Goal: Find specific page/section: Find specific page/section

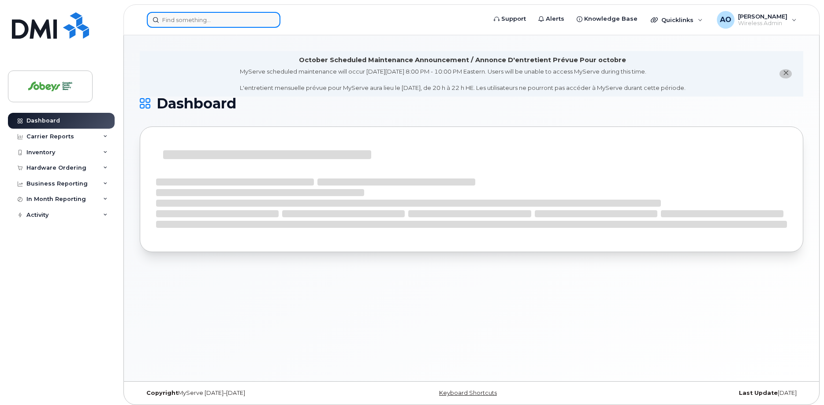
click at [220, 22] on input at bounding box center [214, 20] width 134 height 16
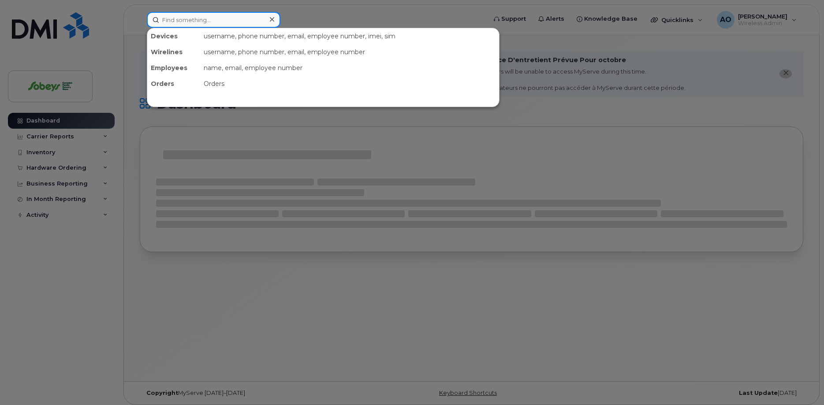
paste input "+15143789373"
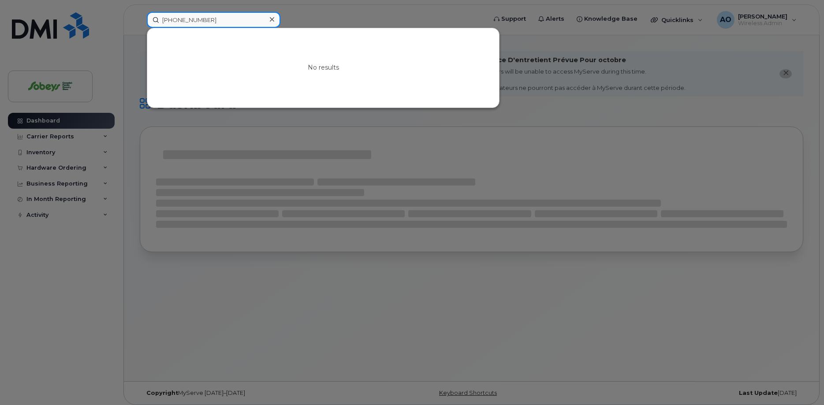
click at [170, 19] on input "+15143789373" at bounding box center [214, 20] width 134 height 16
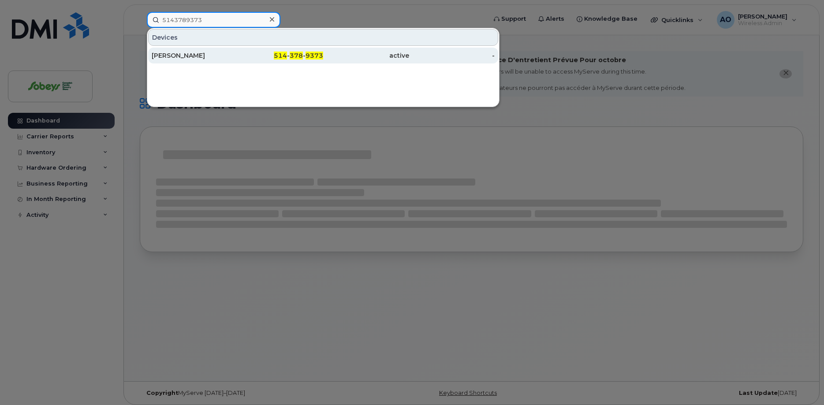
type input "5143789373"
click at [193, 52] on div "Mathieu Lacoursière" at bounding box center [195, 55] width 86 height 9
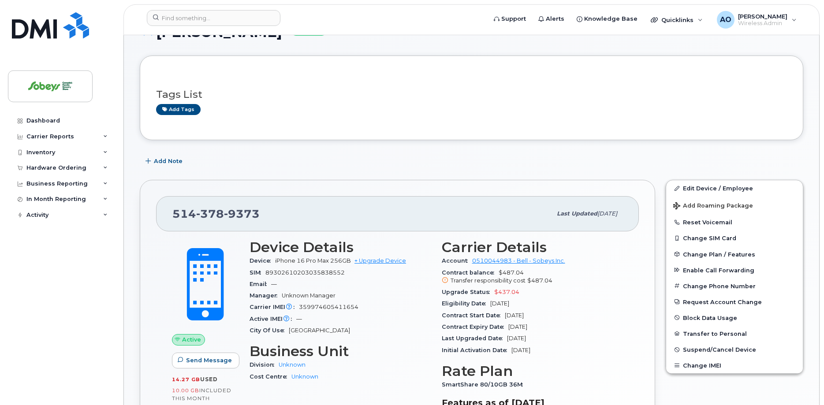
scroll to position [90, 0]
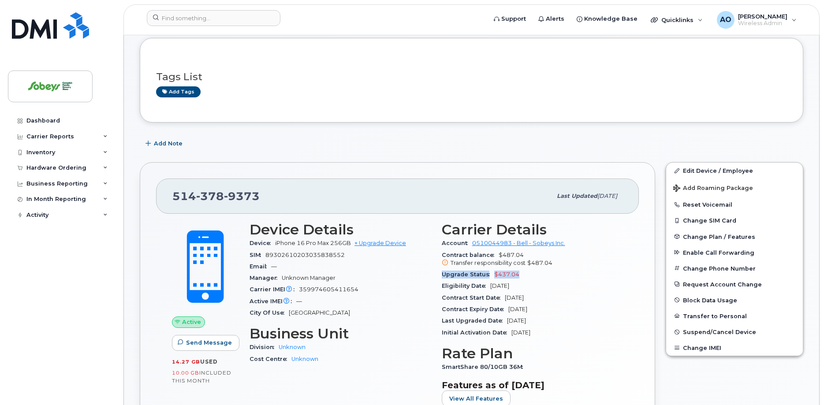
drag, startPoint x: 523, startPoint y: 274, endPoint x: 439, endPoint y: 277, distance: 84.3
click at [439, 277] on div "Carrier Details Account 0510044983 - Bell - Sobeys Inc. Contract balance $487.0…" at bounding box center [533, 318] width 192 height 202
copy div "Upgrade Status $437.04"
drag, startPoint x: 525, startPoint y: 296, endPoint x: 522, endPoint y: 288, distance: 8.5
click at [525, 294] on div "Contract Start Date [DATE]" at bounding box center [533, 297] width 182 height 11
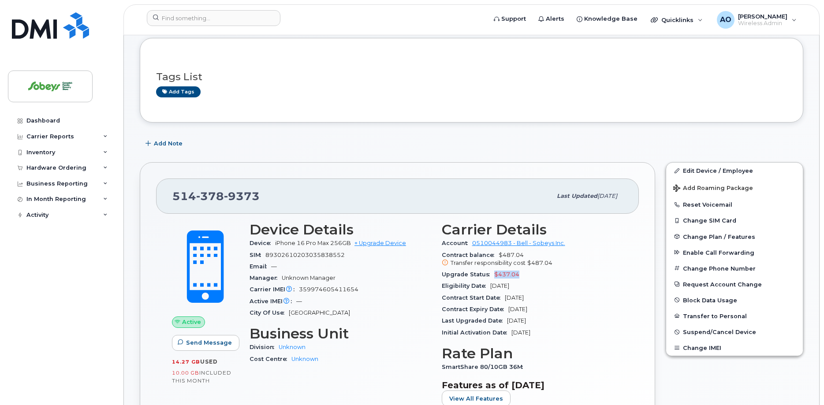
drag, startPoint x: 520, startPoint y: 276, endPoint x: 494, endPoint y: 274, distance: 26.1
click at [494, 274] on div "Upgrade Status $437.04" at bounding box center [533, 274] width 182 height 11
copy span "$437.04"
click at [232, 197] on span "9373" at bounding box center [242, 196] width 36 height 13
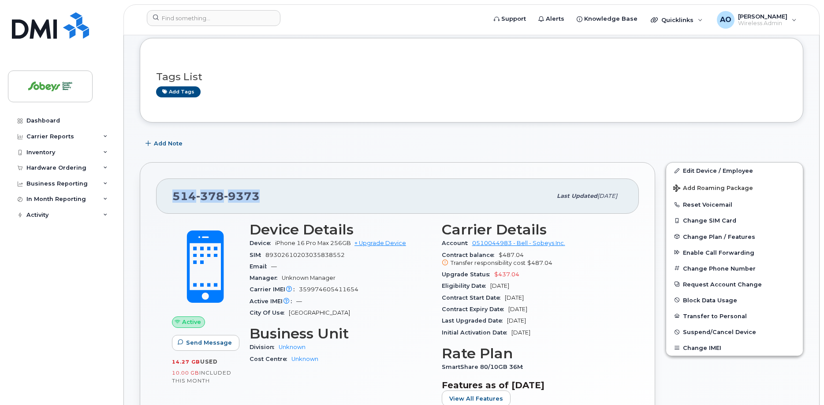
click at [232, 197] on span "9373" at bounding box center [242, 196] width 36 height 13
copy span "[PHONE_NUMBER]"
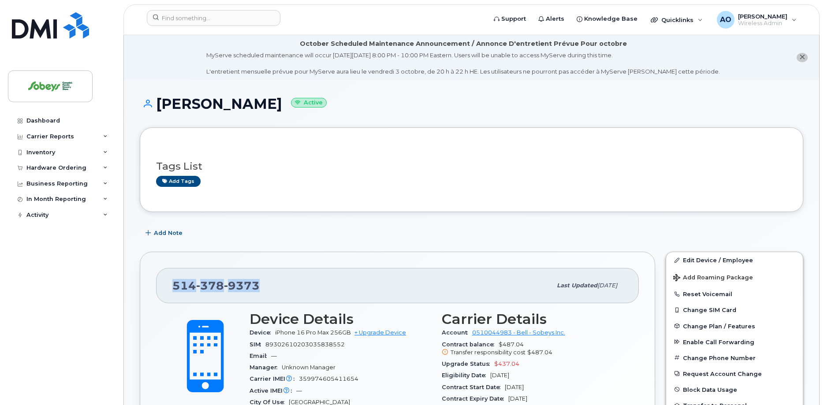
scroll to position [0, 0]
drag, startPoint x: 309, startPoint y: 105, endPoint x: 157, endPoint y: 105, distance: 151.3
click at [157, 105] on h1 "[PERSON_NAME] Active" at bounding box center [472, 104] width 664 height 15
copy h1 "[PERSON_NAME]"
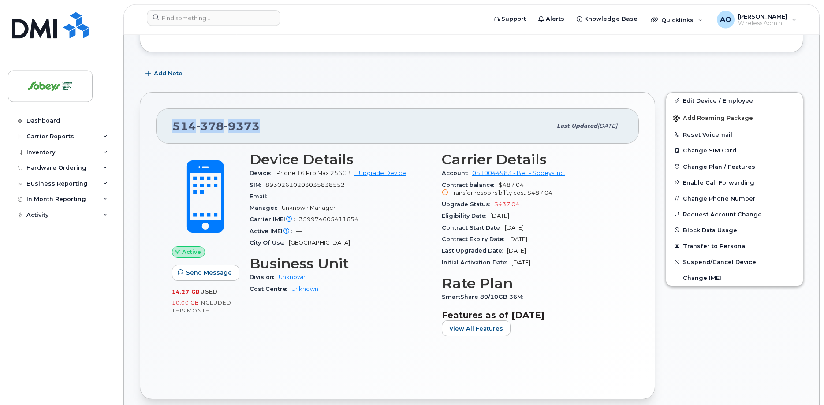
scroll to position [180, 0]
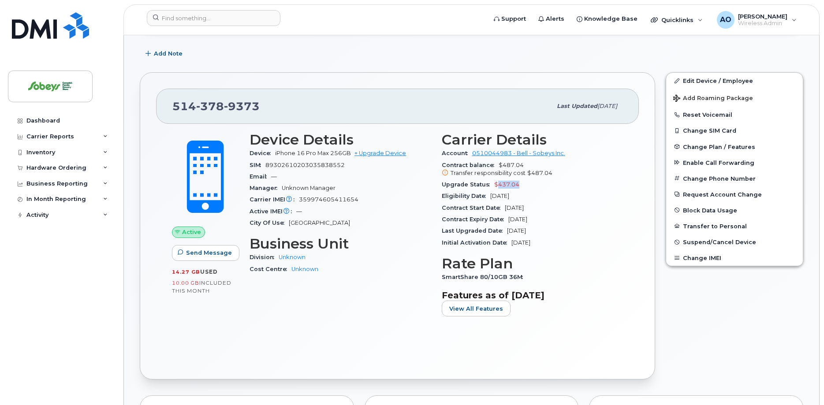
drag, startPoint x: 521, startPoint y: 186, endPoint x: 496, endPoint y: 186, distance: 25.1
click at [496, 186] on div "Upgrade Status $437.04" at bounding box center [533, 184] width 182 height 11
click at [590, 202] on div "Eligibility Date [DATE]" at bounding box center [533, 196] width 182 height 11
drag, startPoint x: 523, startPoint y: 168, endPoint x: 507, endPoint y: 161, distance: 17.0
click at [500, 166] on div "Contract balance $487.04 Transfer responsibility cost $487.04" at bounding box center [533, 170] width 182 height 20
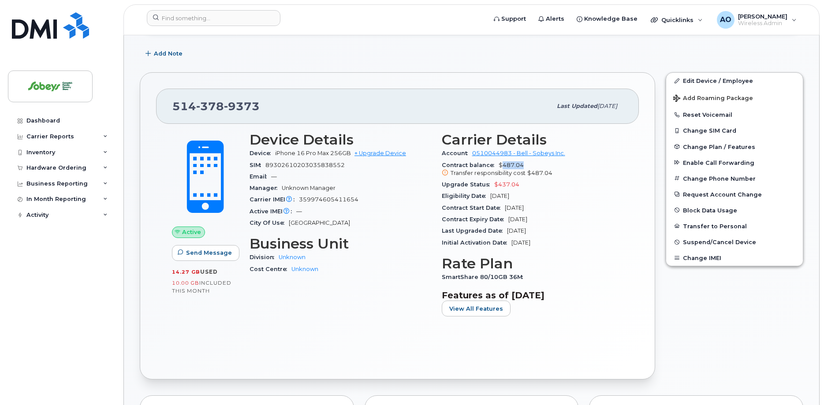
copy span "487.04"
click at [192, 21] on input at bounding box center [214, 18] width 134 height 16
paste input "8736019887"
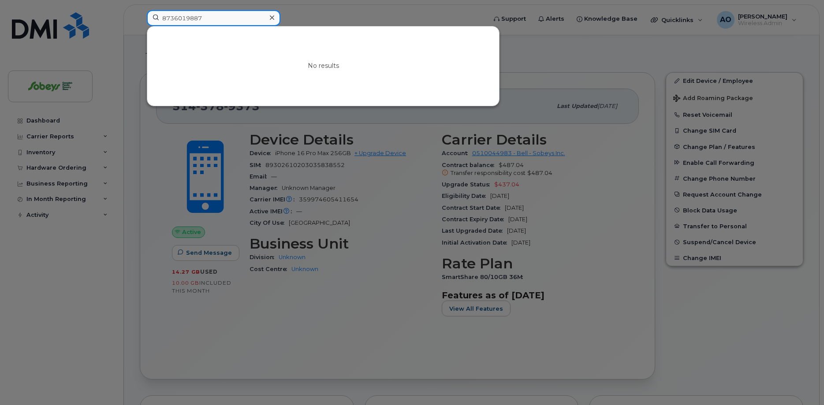
type input "8736019887"
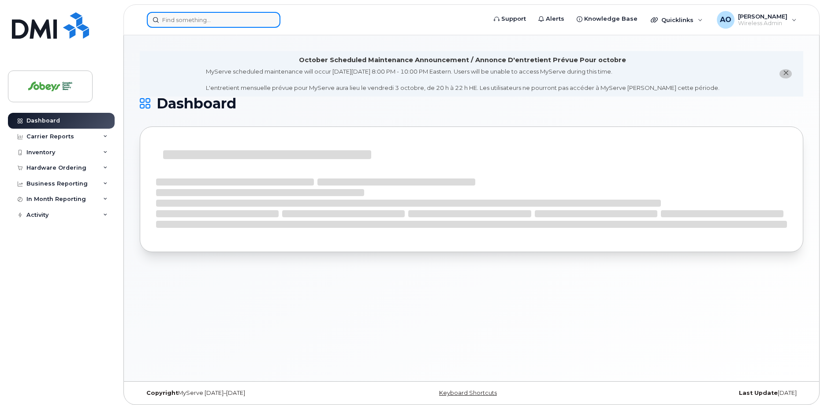
click at [221, 23] on input at bounding box center [214, 20] width 134 height 16
paste input "8736019887"
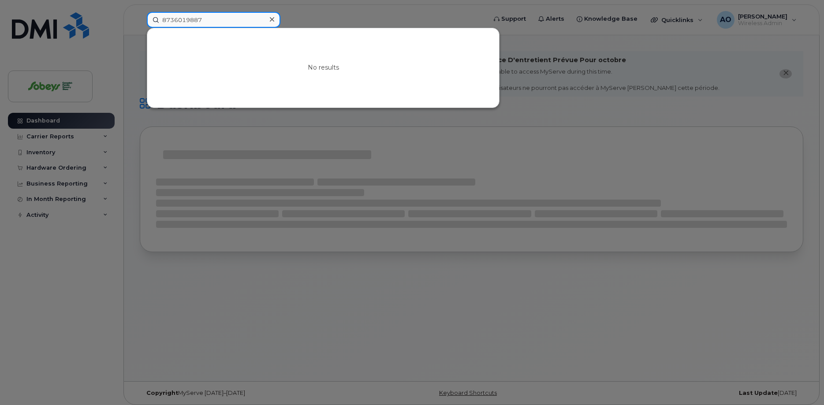
type input "8736019887"
